Goal: Task Accomplishment & Management: Use online tool/utility

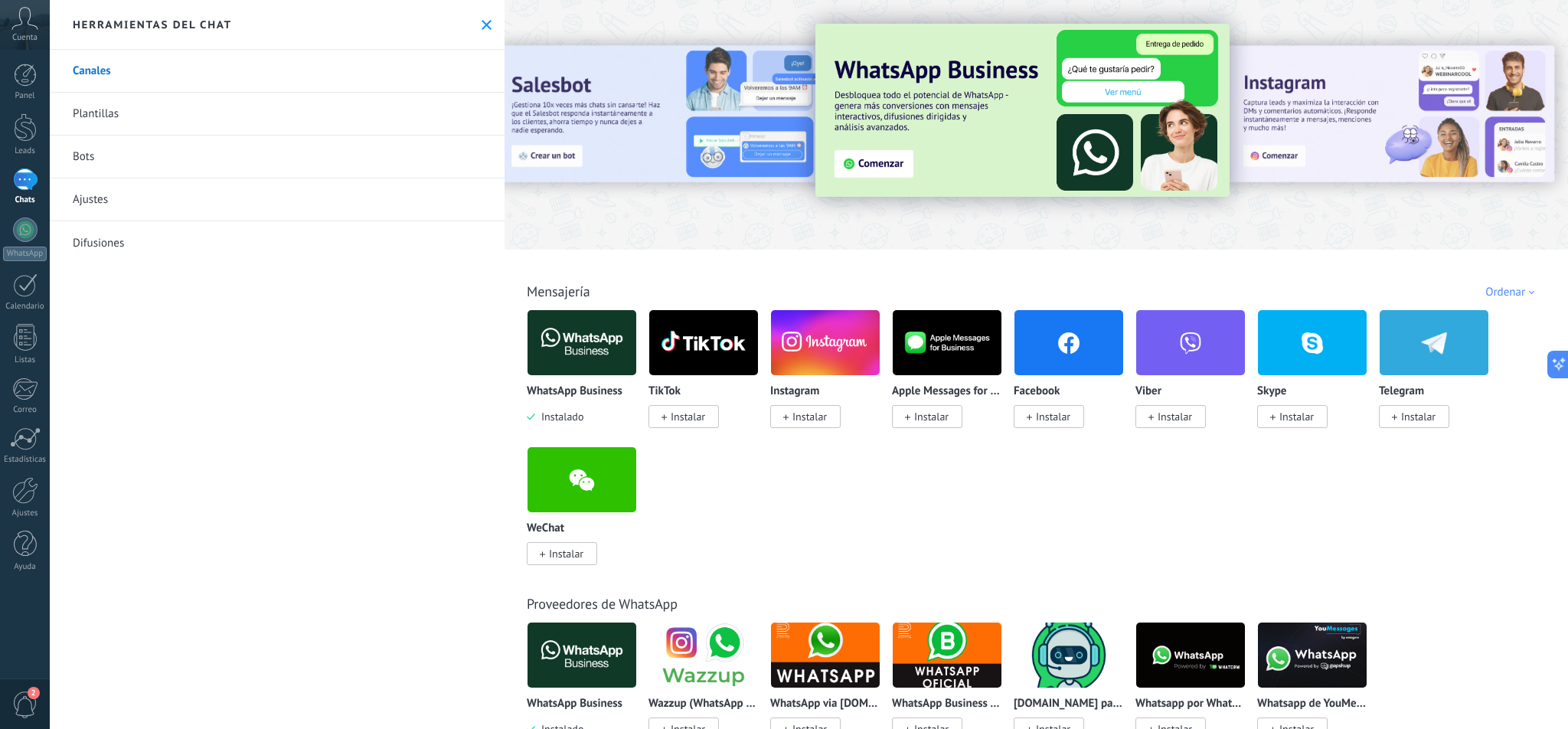
click at [580, 347] on img at bounding box center [581, 343] width 109 height 75
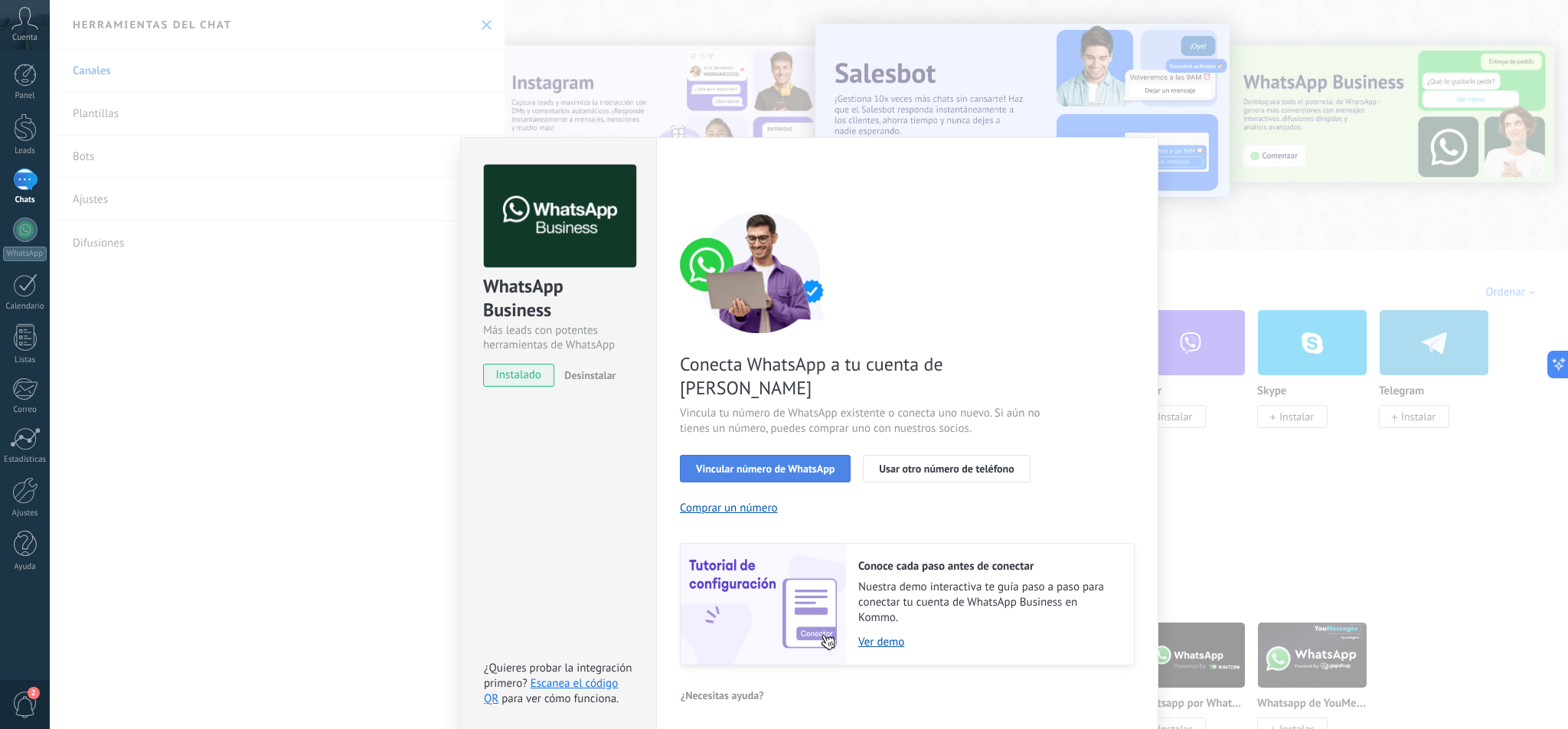
click at [789, 463] on span "Vincular número de WhatsApp" at bounding box center [765, 469] width 139 height 11
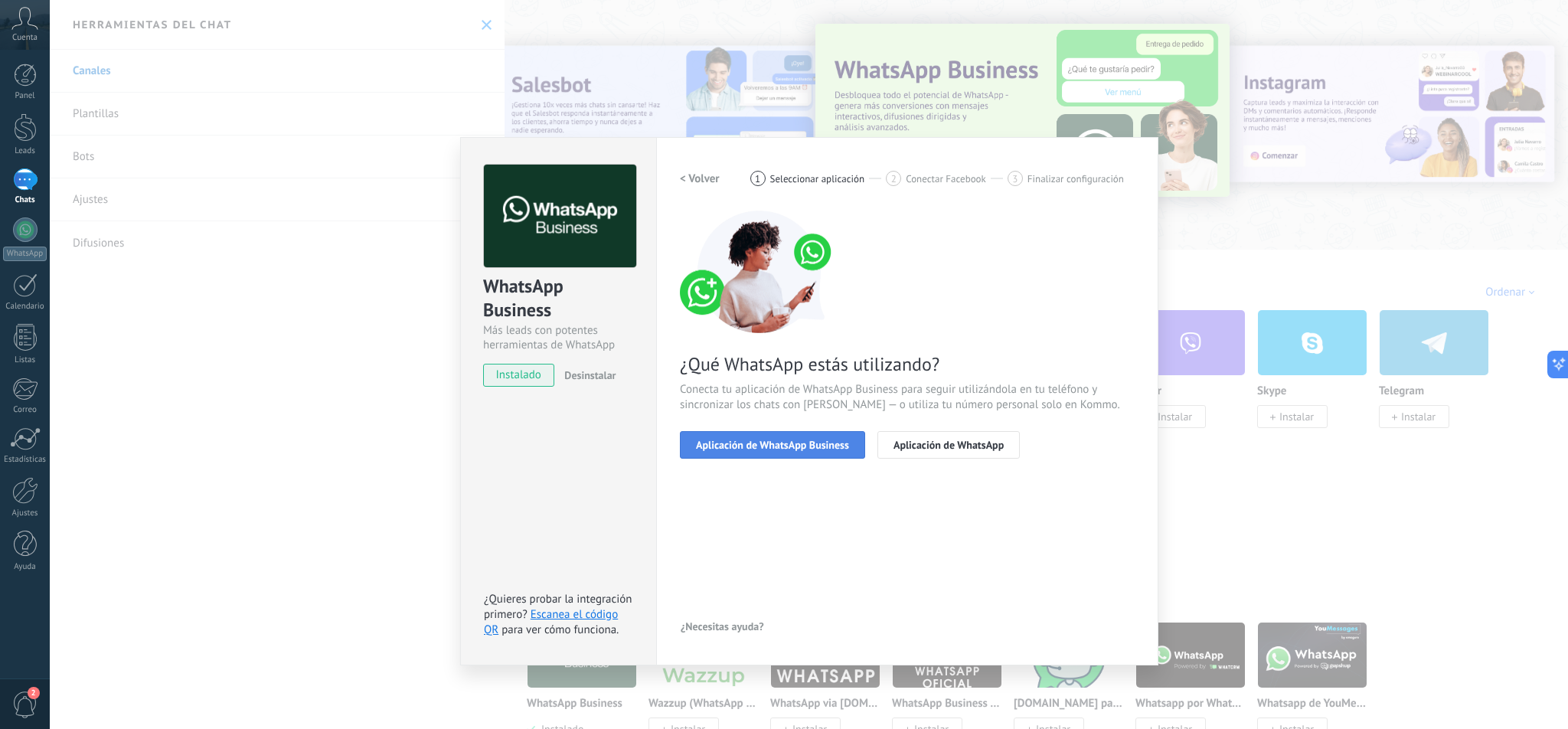
click at [808, 445] on span "Aplicación de WhatsApp Business" at bounding box center [772, 445] width 153 height 11
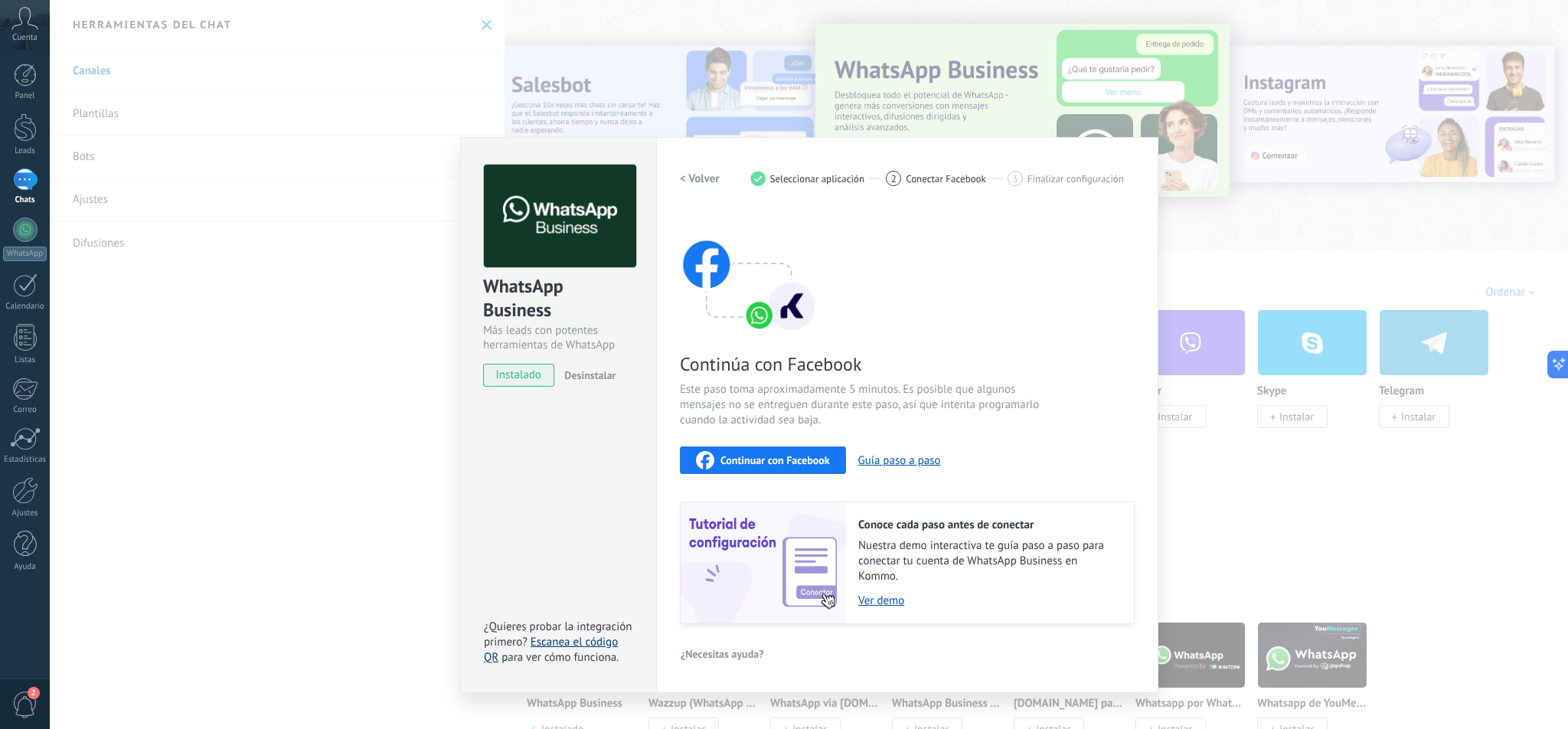
click at [594, 645] on link "Escanea el código QR" at bounding box center [550, 650] width 134 height 30
